Goal: Information Seeking & Learning: Learn about a topic

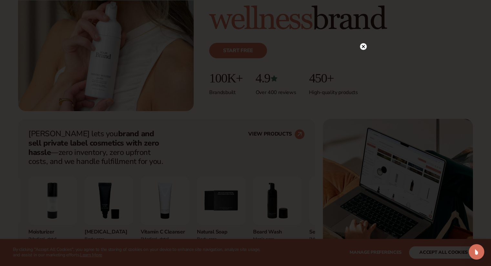
scroll to position [175, 0]
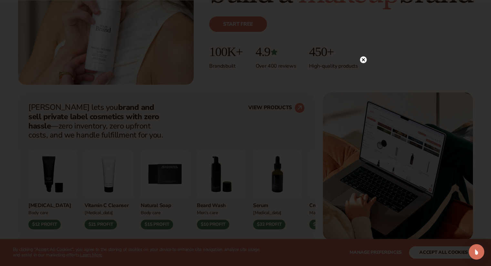
click at [364, 61] on circle at bounding box center [363, 59] width 7 height 7
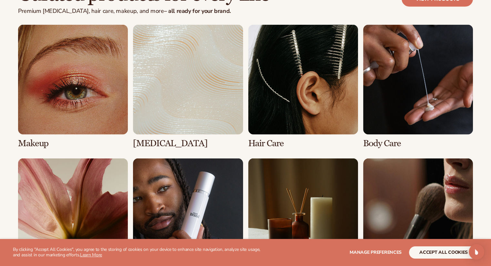
scroll to position [1262, 0]
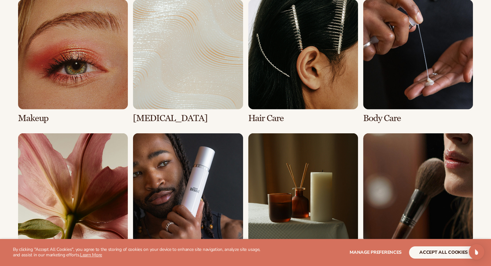
click at [70, 83] on link "1 / 8" at bounding box center [73, 62] width 110 height 124
click at [95, 82] on link "1 / 8" at bounding box center [73, 62] width 110 height 124
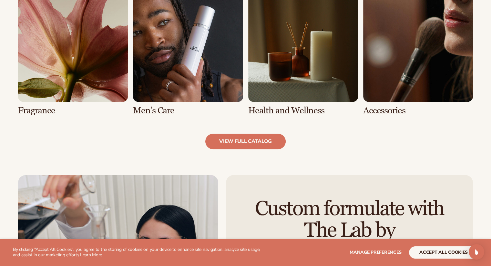
scroll to position [723, 0]
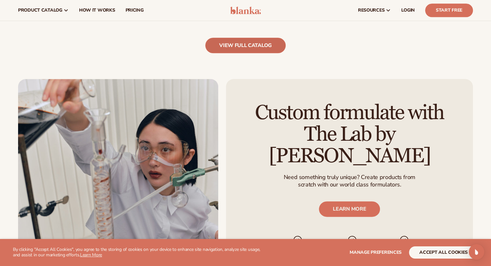
click at [246, 42] on link "view full catalog" at bounding box center [245, 45] width 80 height 15
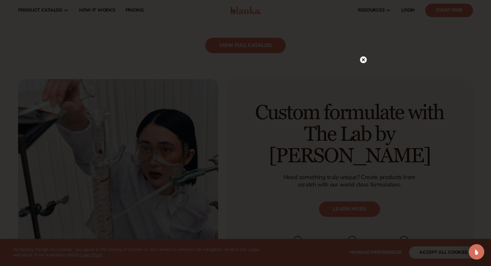
scroll to position [734, 0]
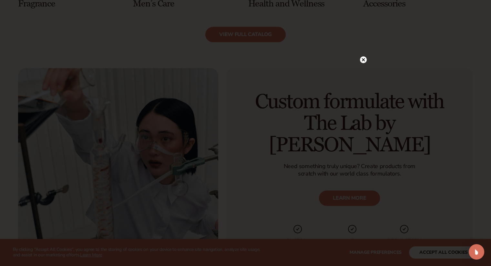
click at [361, 59] on circle at bounding box center [363, 59] width 7 height 7
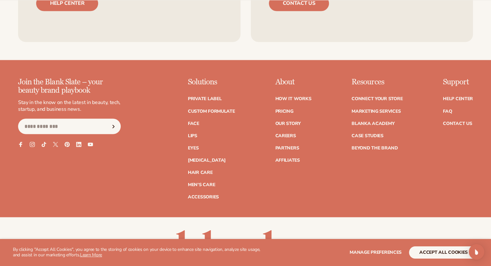
scroll to position [1124, 0]
click at [294, 96] on link "How It Works" at bounding box center [293, 98] width 36 height 5
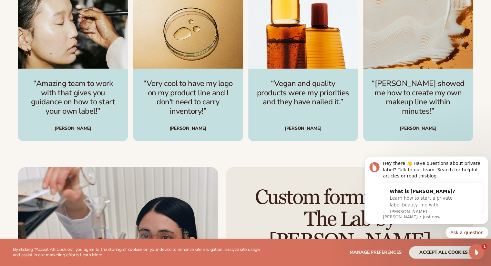
scroll to position [948, 0]
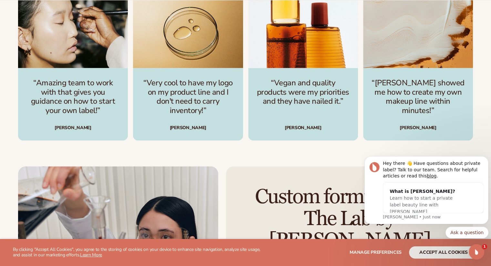
click at [485, 131] on div "Join thousands of brands growing with Blanka Start free “Amazing team to work w…" at bounding box center [245, 55] width 491 height 222
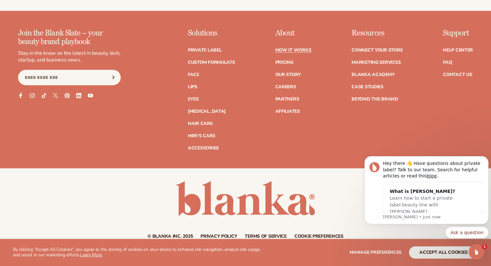
scroll to position [1493, 0]
click at [286, 60] on link "Pricing" at bounding box center [284, 62] width 18 height 5
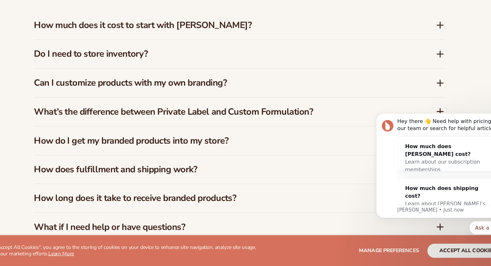
scroll to position [947, 0]
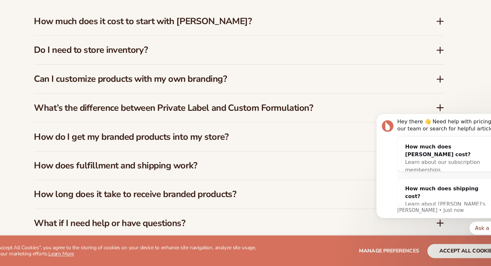
click at [246, 77] on h3 "Do I need to store inventory?" at bounding box center [231, 78] width 329 height 9
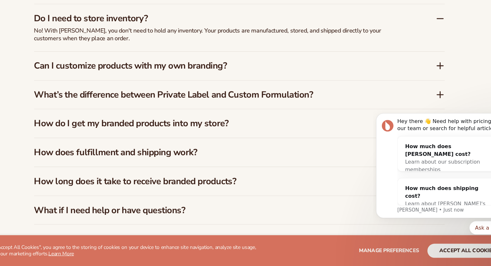
scroll to position [978, 0]
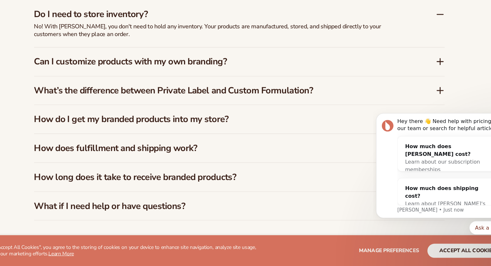
click at [244, 85] on h3 "Can I customize products with my own branding?" at bounding box center [231, 88] width 329 height 9
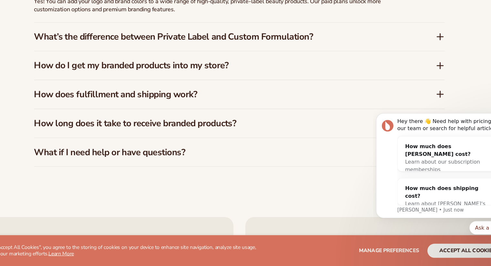
click at [236, 64] on h3 "What’s the difference between Private Label and Custom Formulation?" at bounding box center [231, 66] width 329 height 9
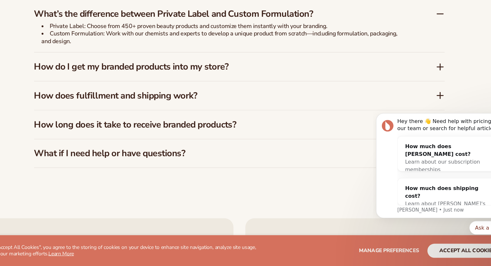
scroll to position [1030, 0]
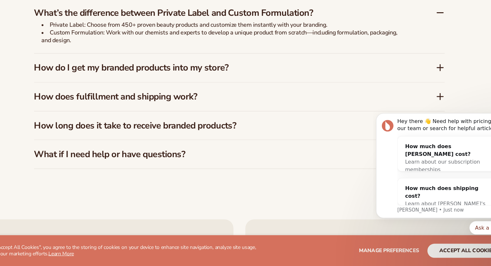
click at [246, 94] on h3 "How do I get my branded products into my store?" at bounding box center [231, 93] width 329 height 9
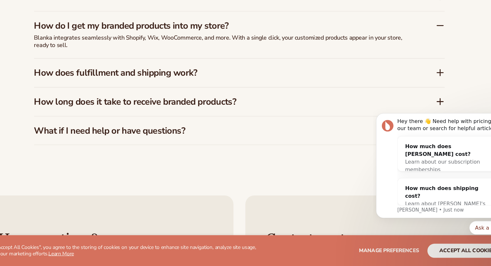
scroll to position [1049, 0]
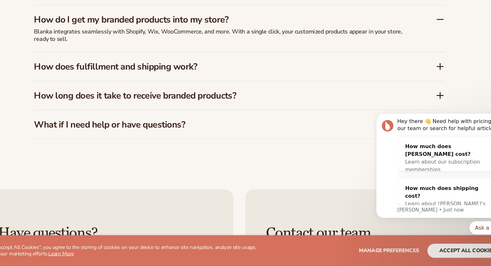
click at [245, 94] on h3 "How does fulfillment and shipping work?" at bounding box center [231, 92] width 329 height 9
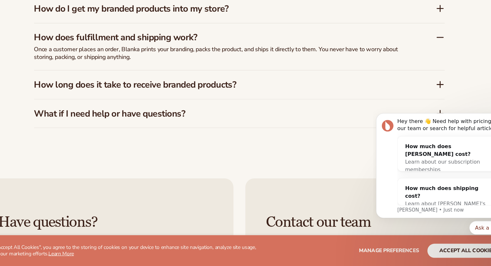
scroll to position [1059, 0]
click at [244, 109] on h3 "How long does it take to receive branded products?" at bounding box center [231, 108] width 329 height 9
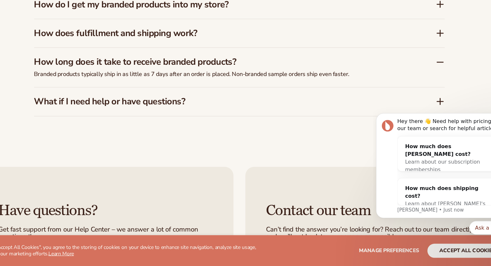
scroll to position [1063, 0]
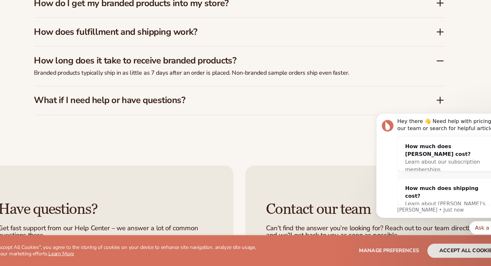
click at [240, 117] on h3 "What if I need help or have questions?" at bounding box center [231, 121] width 329 height 9
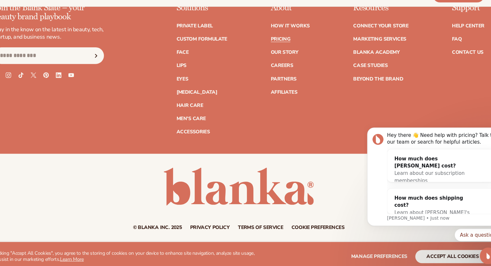
scroll to position [1393, 0]
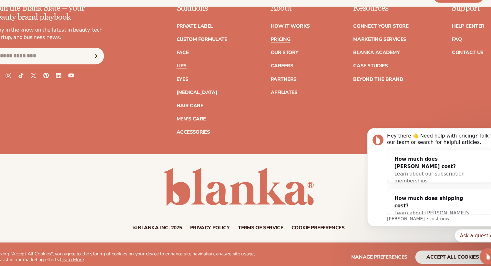
click at [193, 75] on link "Lips" at bounding box center [192, 76] width 9 height 5
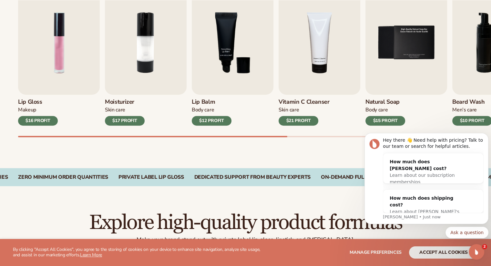
scroll to position [241, 0]
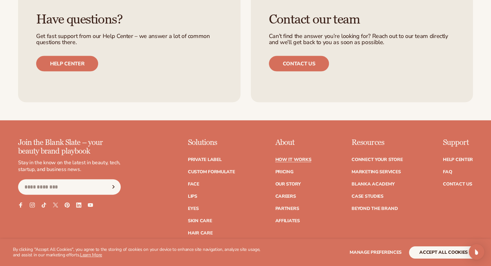
scroll to position [1493, 0]
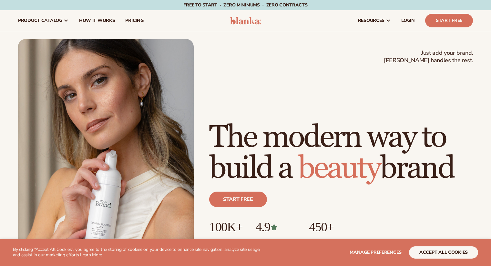
scroll to position [336, 0]
